Goal: Information Seeking & Learning: Learn about a topic

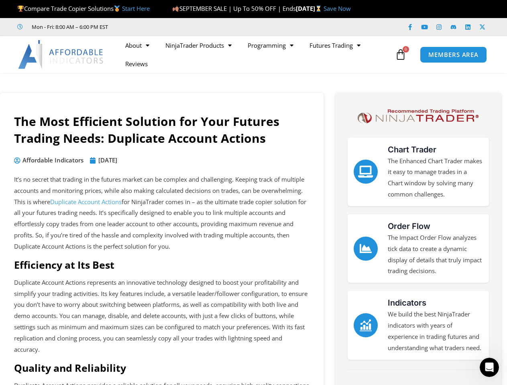
click at [253, 193] on p "It’s no secret that trading in the futures market can be complex and challengin…" at bounding box center [161, 213] width 295 height 78
click at [400, 55] on icon at bounding box center [400, 54] width 11 height 11
click at [489, 368] on icon "Open Intercom Messenger" at bounding box center [489, 367] width 13 height 13
